Goal: Task Accomplishment & Management: Manage account settings

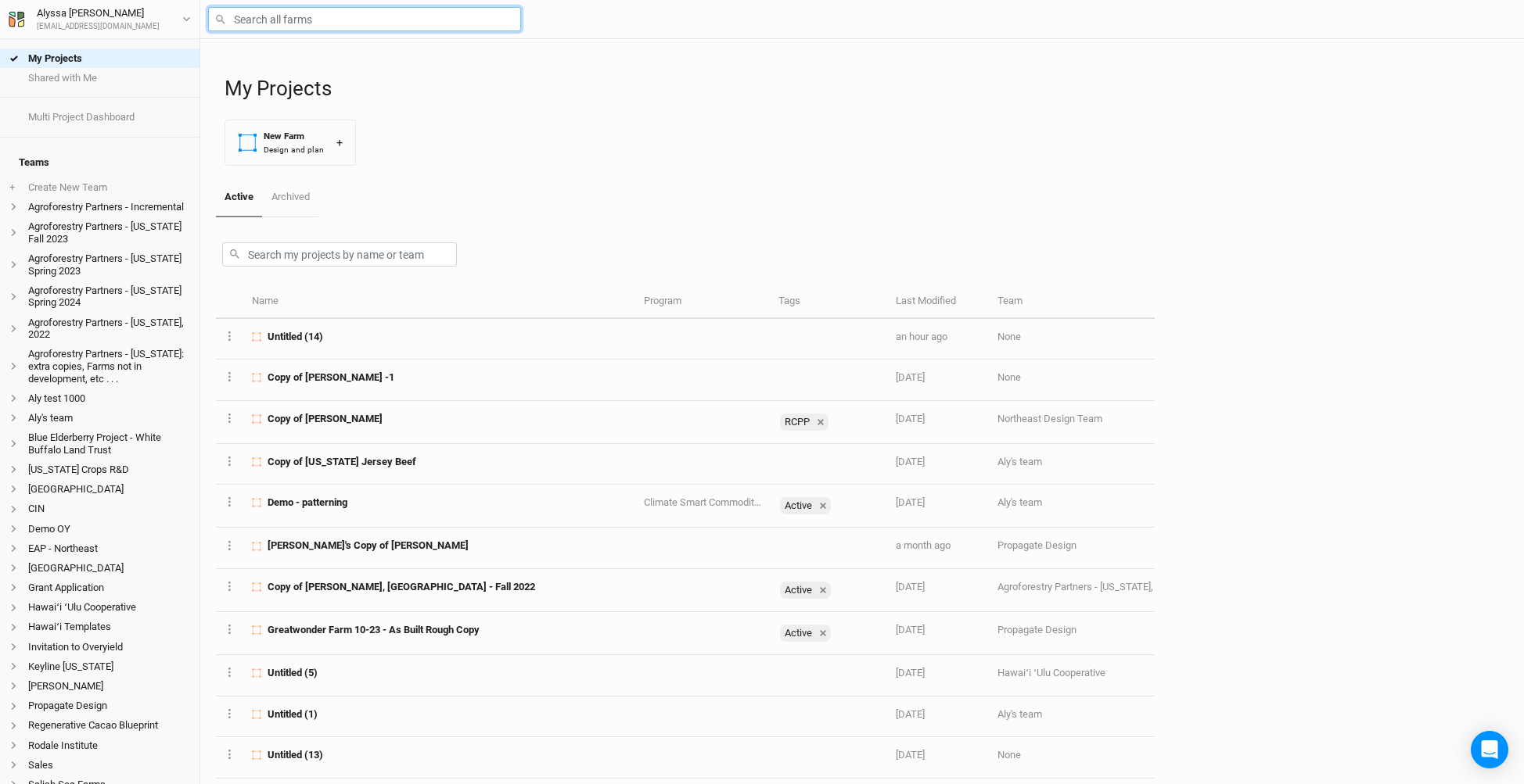
click at [398, 17] on input "text" at bounding box center [365, 19] width 313 height 24
type input "coffe"
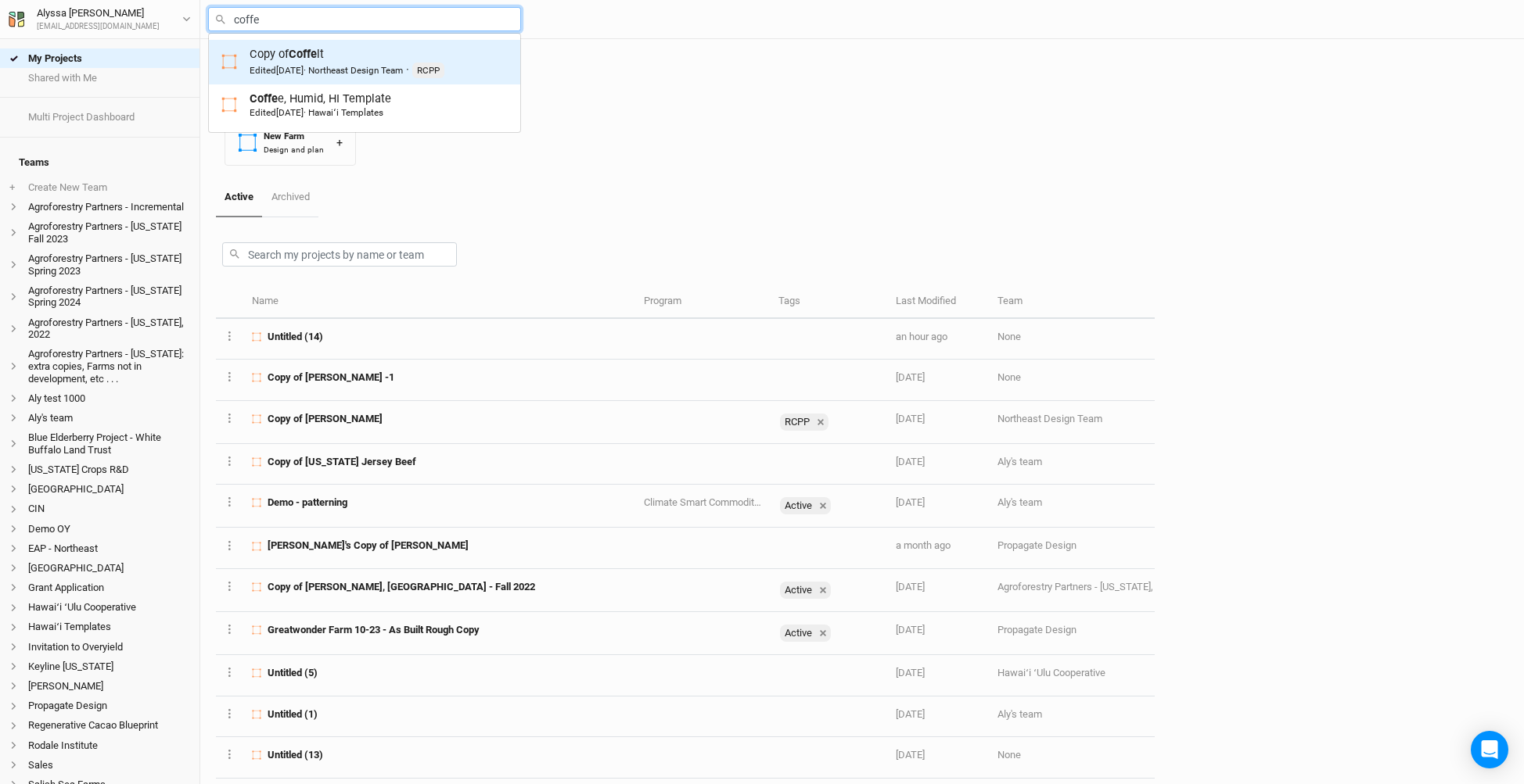
click at [348, 64] on div "Edited [DATE] · Northeast Design Team" at bounding box center [326, 70] width 153 height 12
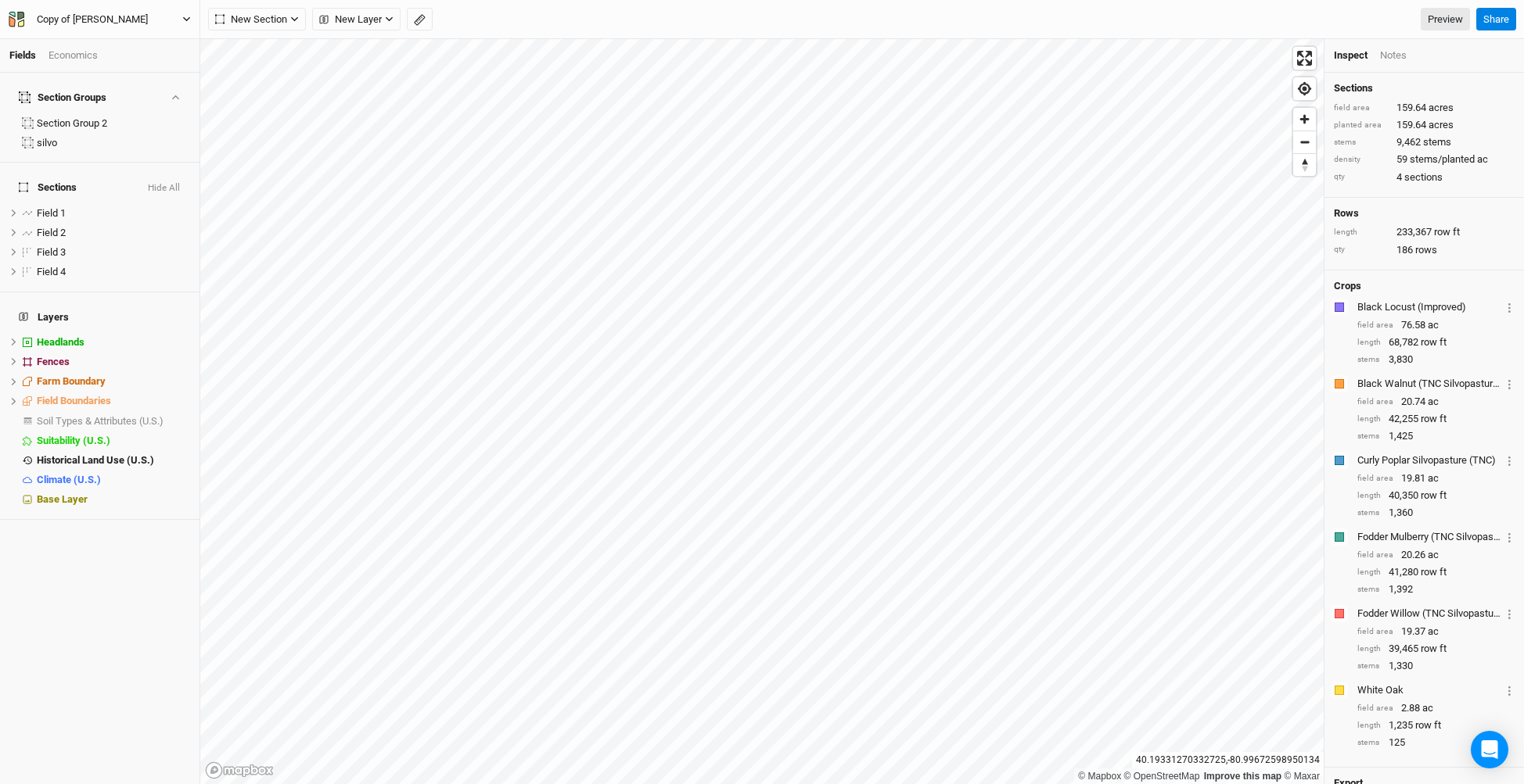
click at [110, 12] on div "Copy of [PERSON_NAME]" at bounding box center [92, 20] width 136 height 16
click at [151, 66] on button "Project Settings" at bounding box center [130, 64] width 124 height 21
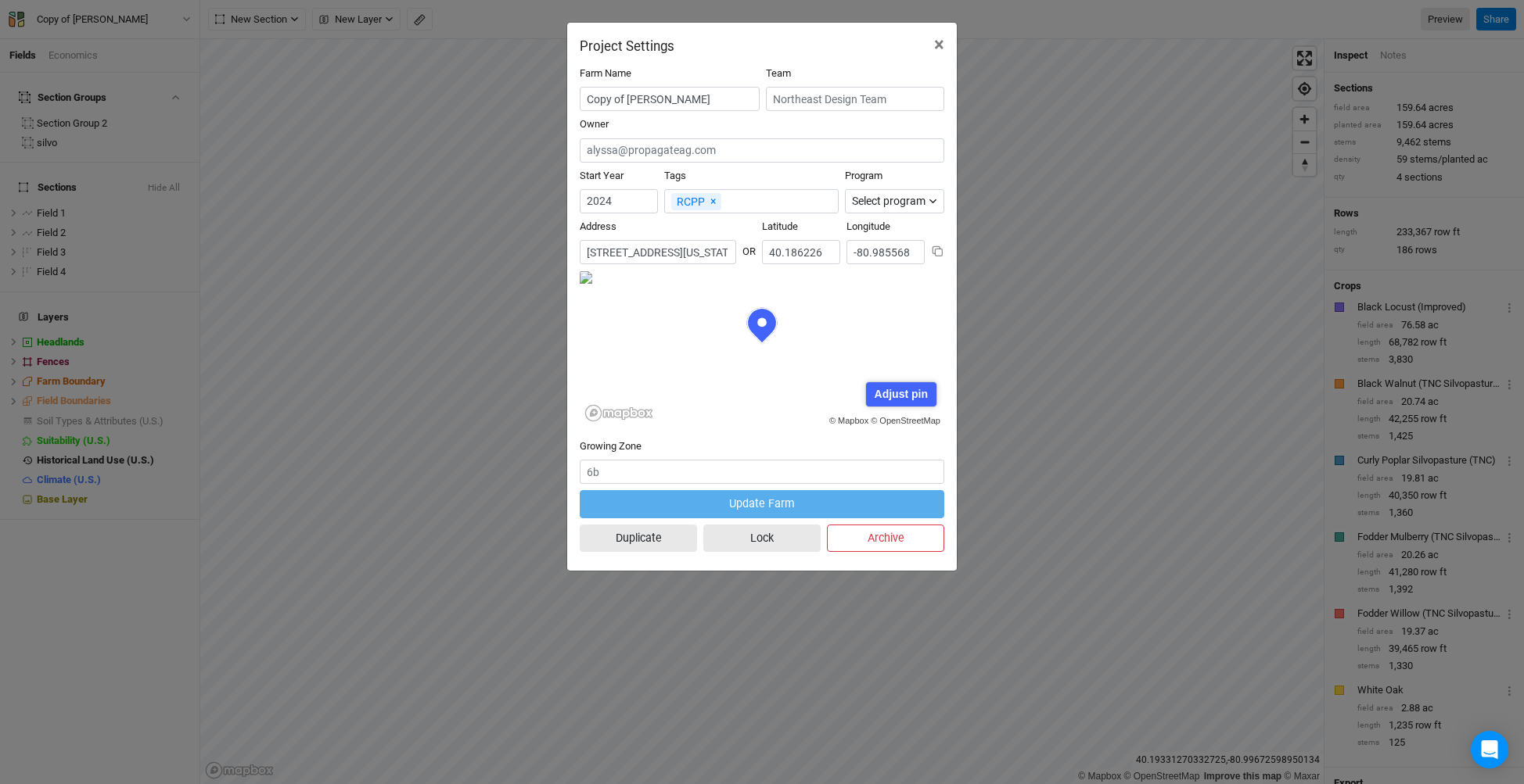
scroll to position [78, 182]
click at [706, 242] on input "[STREET_ADDRESS][US_STATE]" at bounding box center [657, 252] width 157 height 24
click at [787, 250] on input "40.186226" at bounding box center [801, 252] width 78 height 24
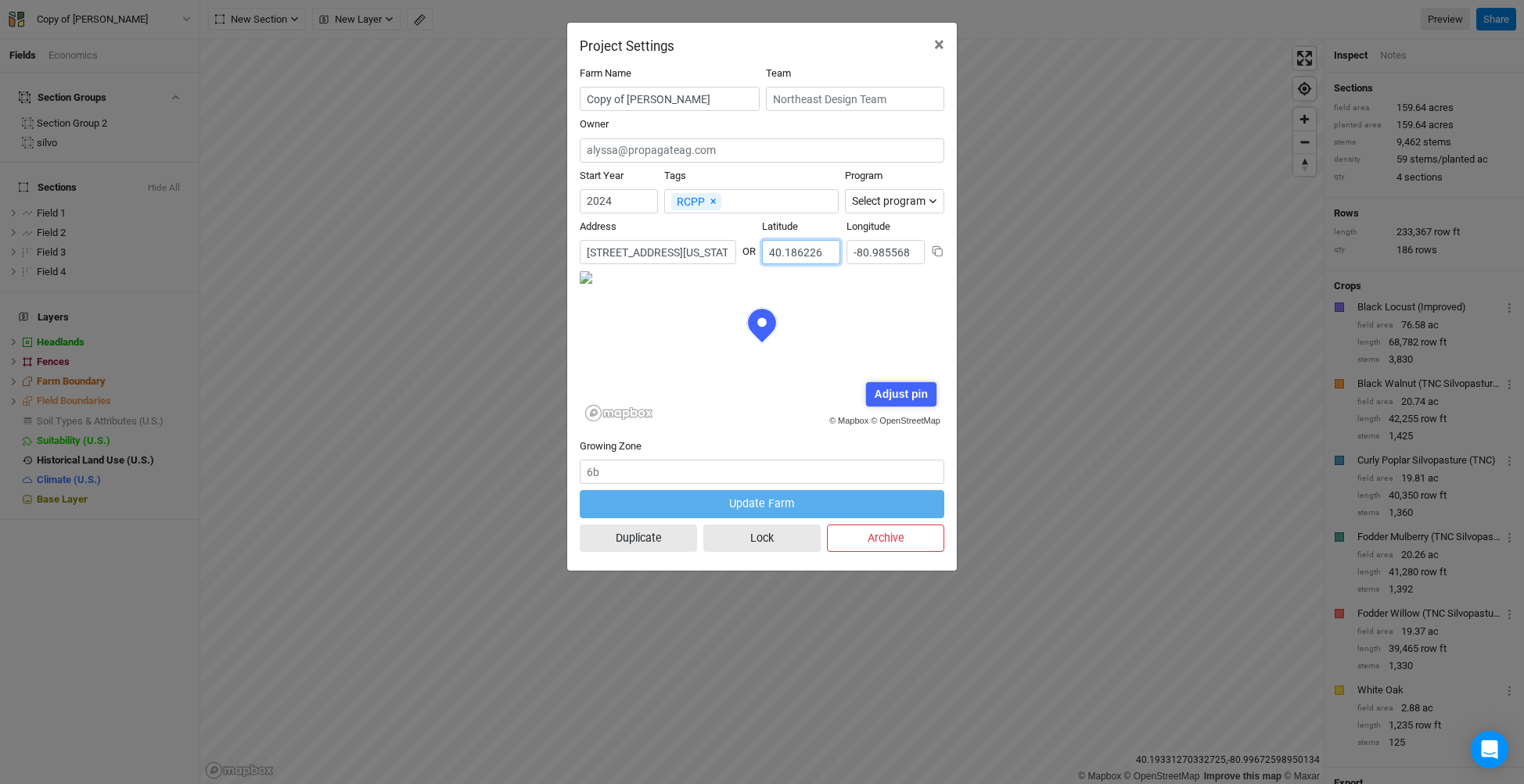
click at [787, 250] on input "40.186226" at bounding box center [801, 252] width 78 height 24
click at [889, 249] on input "-80.985568" at bounding box center [886, 252] width 78 height 24
